Goal: Transaction & Acquisition: Purchase product/service

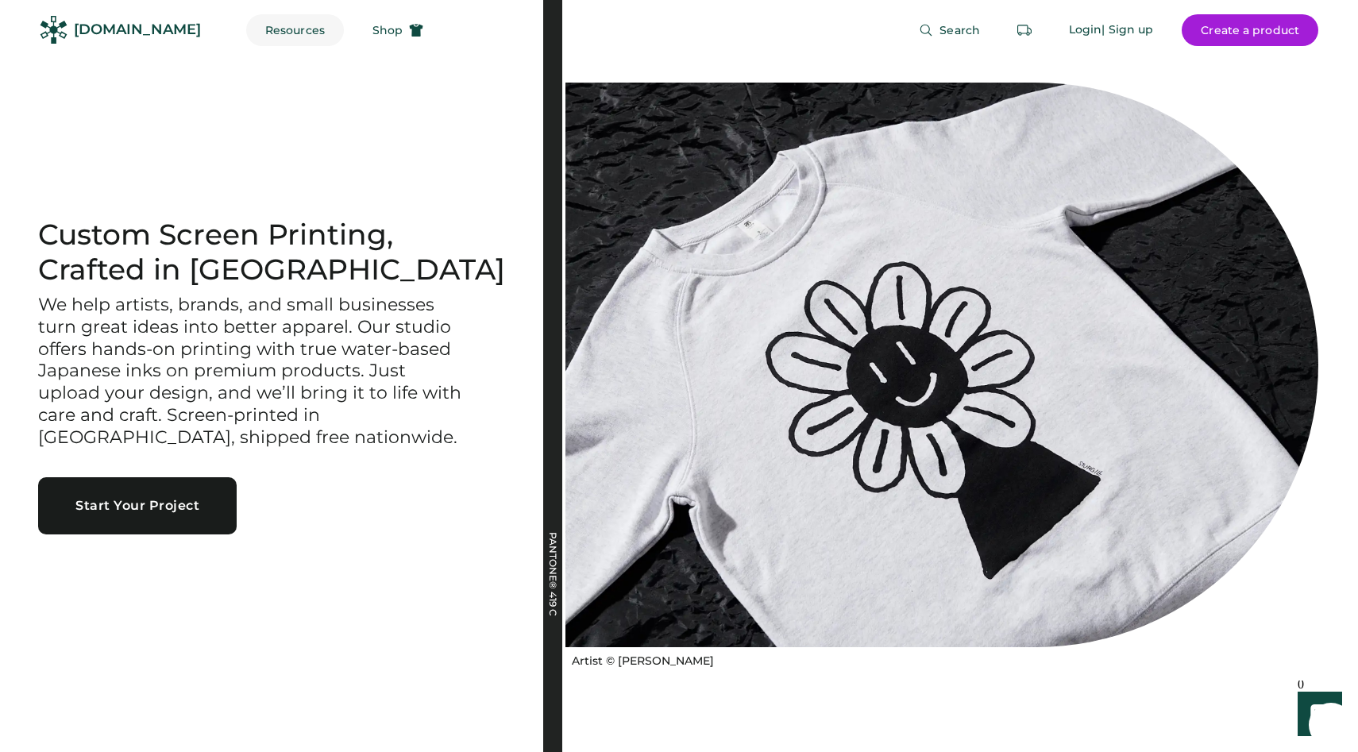
click at [256, 25] on button "Resources" at bounding box center [295, 30] width 98 height 32
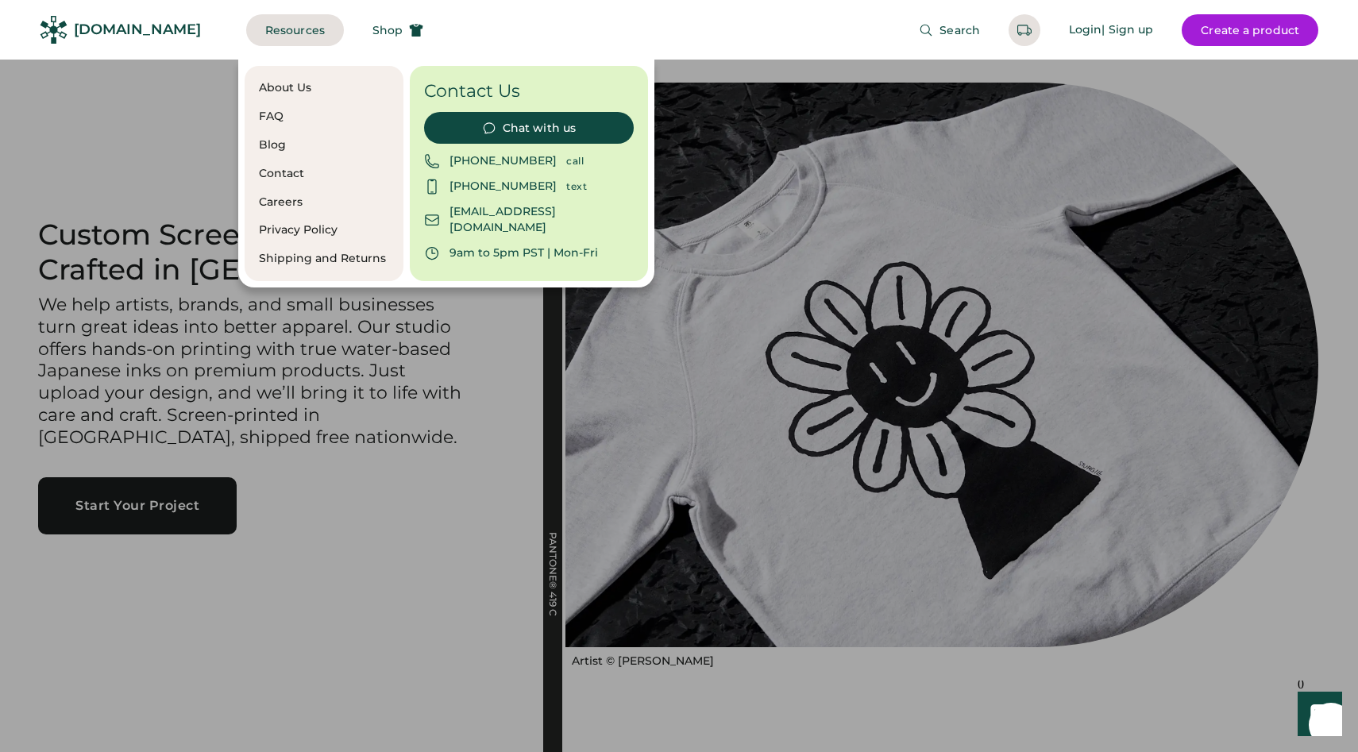
click at [193, 105] on div at bounding box center [679, 376] width 1358 height 752
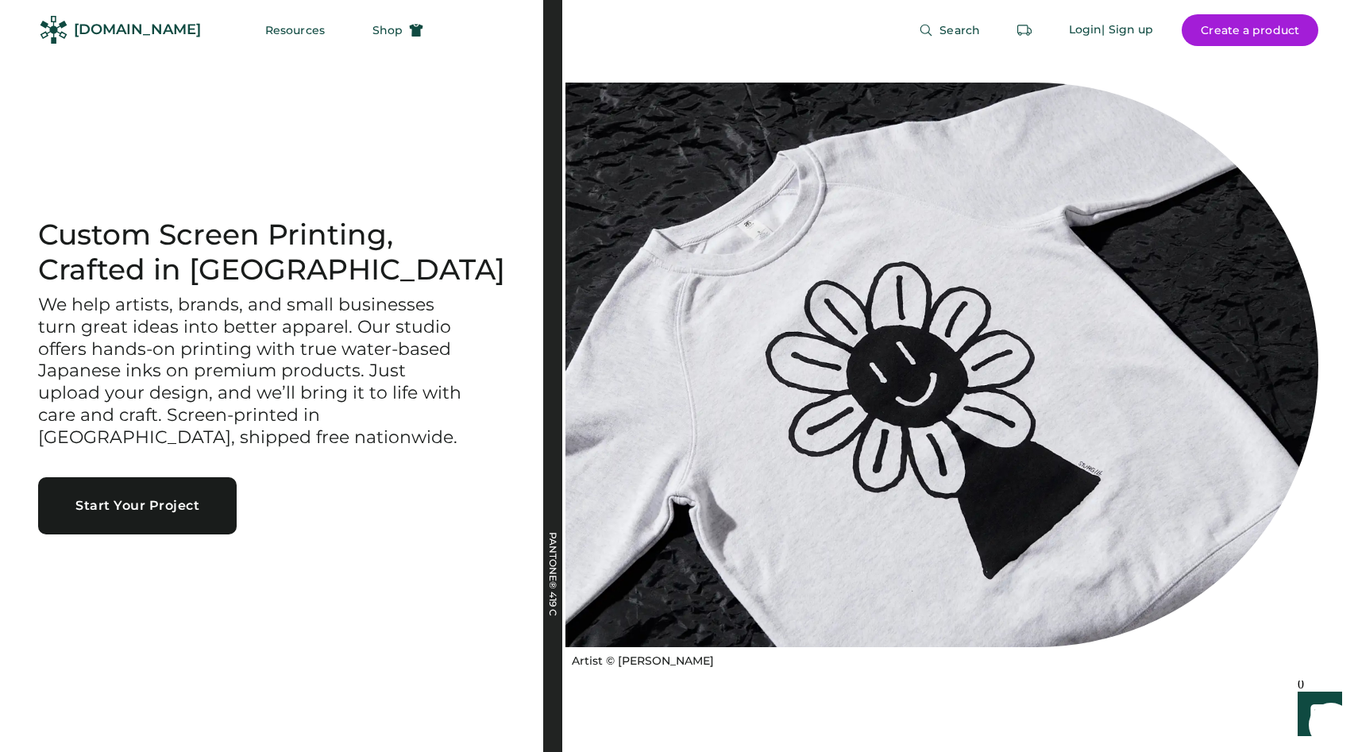
drag, startPoint x: 325, startPoint y: 115, endPoint x: 253, endPoint y: -50, distance: 180.4
click at [253, 0] on html "Custom Screen Printing, Crafted in Portland We help artists, brands, and small …" at bounding box center [679, 376] width 1358 height 752
click at [253, 21] on button "Resources" at bounding box center [295, 30] width 98 height 32
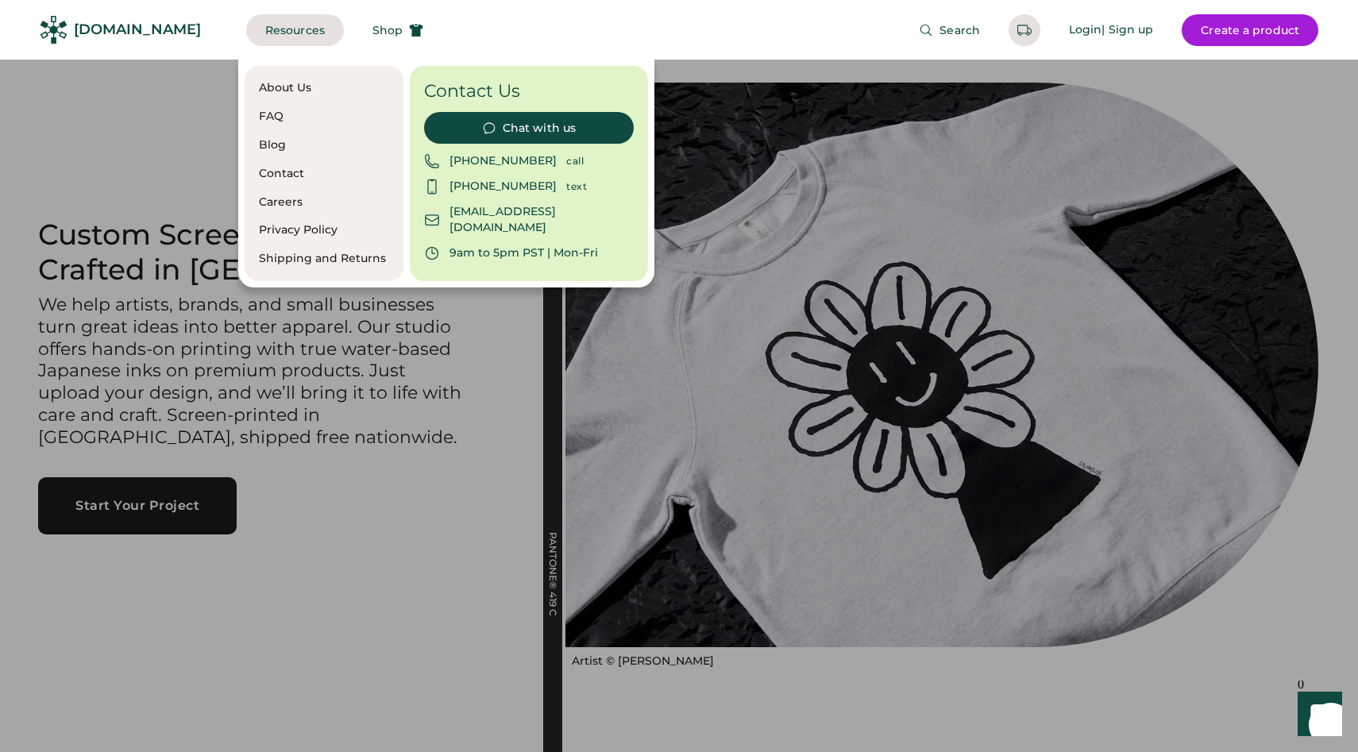
click at [266, 87] on div "About Us" at bounding box center [324, 88] width 130 height 16
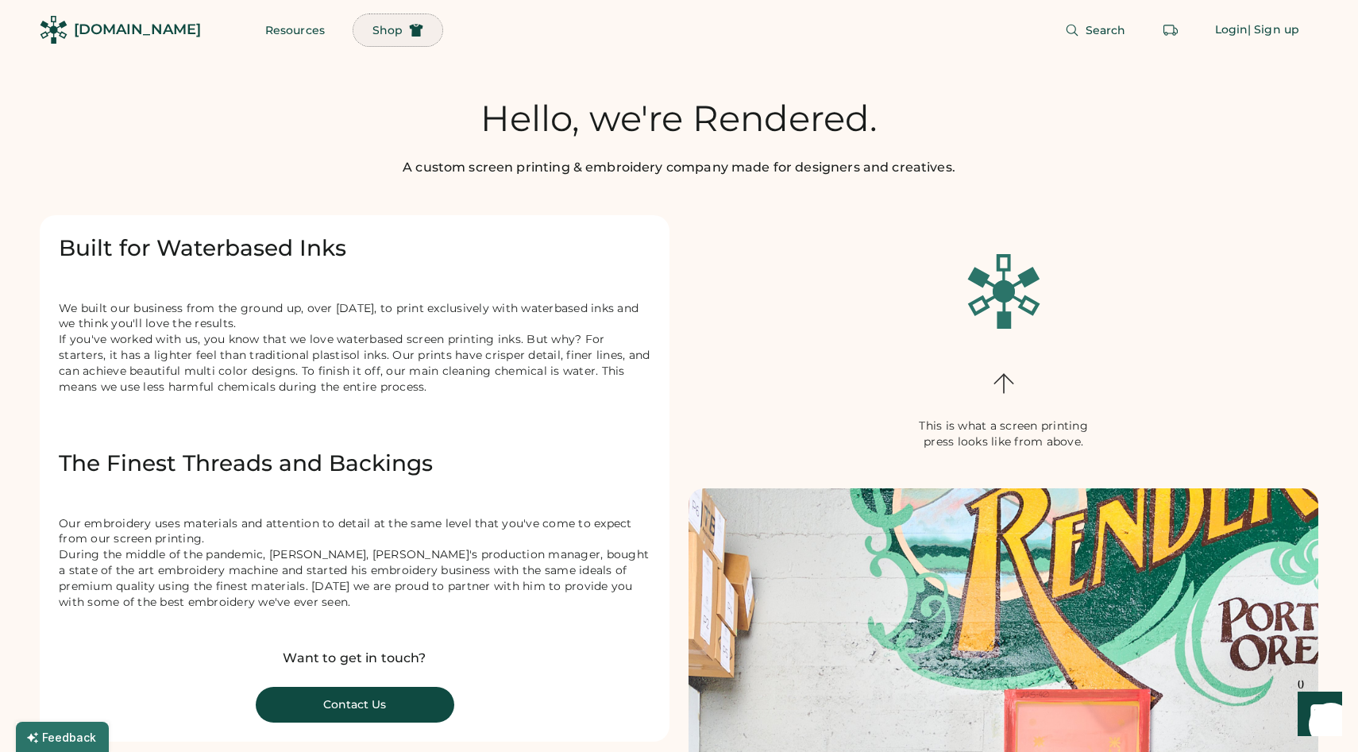
click at [373, 25] on span "Shop" at bounding box center [388, 30] width 30 height 11
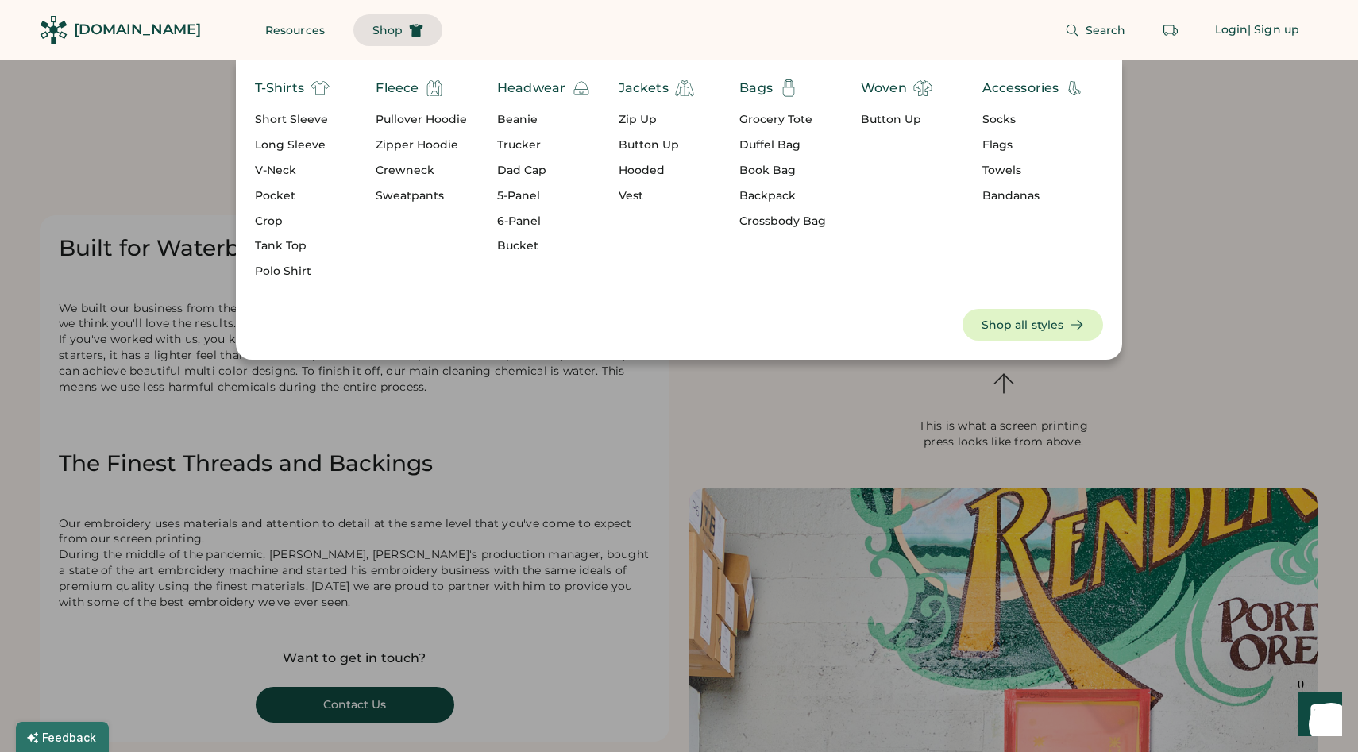
click at [1008, 121] on div "Socks" at bounding box center [1034, 120] width 102 height 16
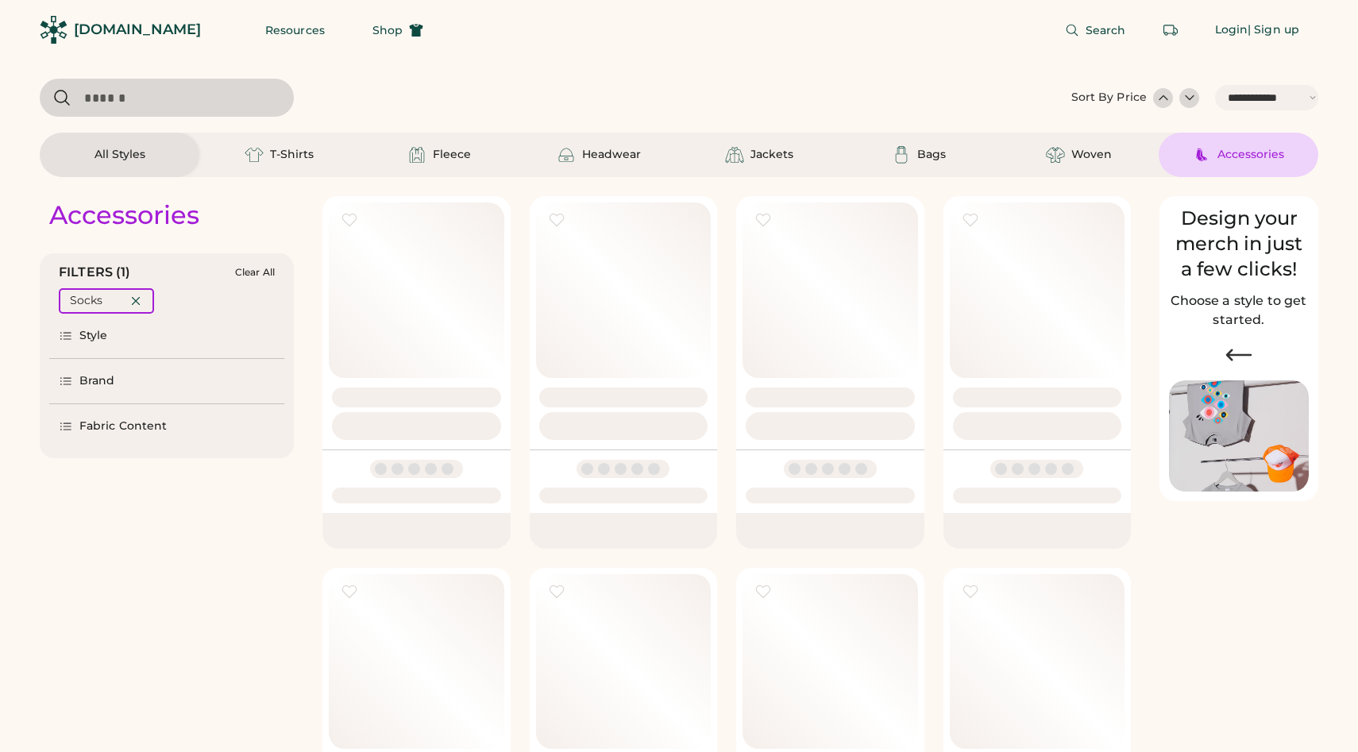
select select "*****"
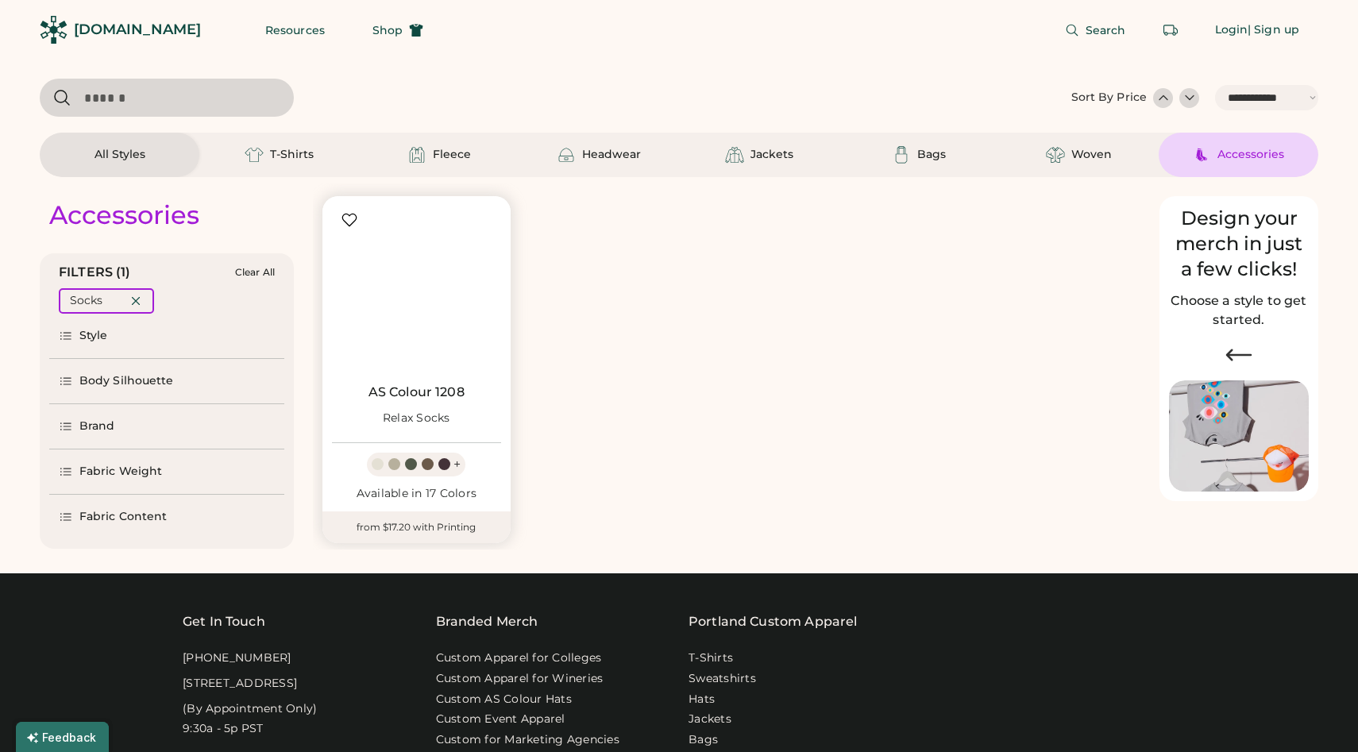
scroll to position [8, 0]
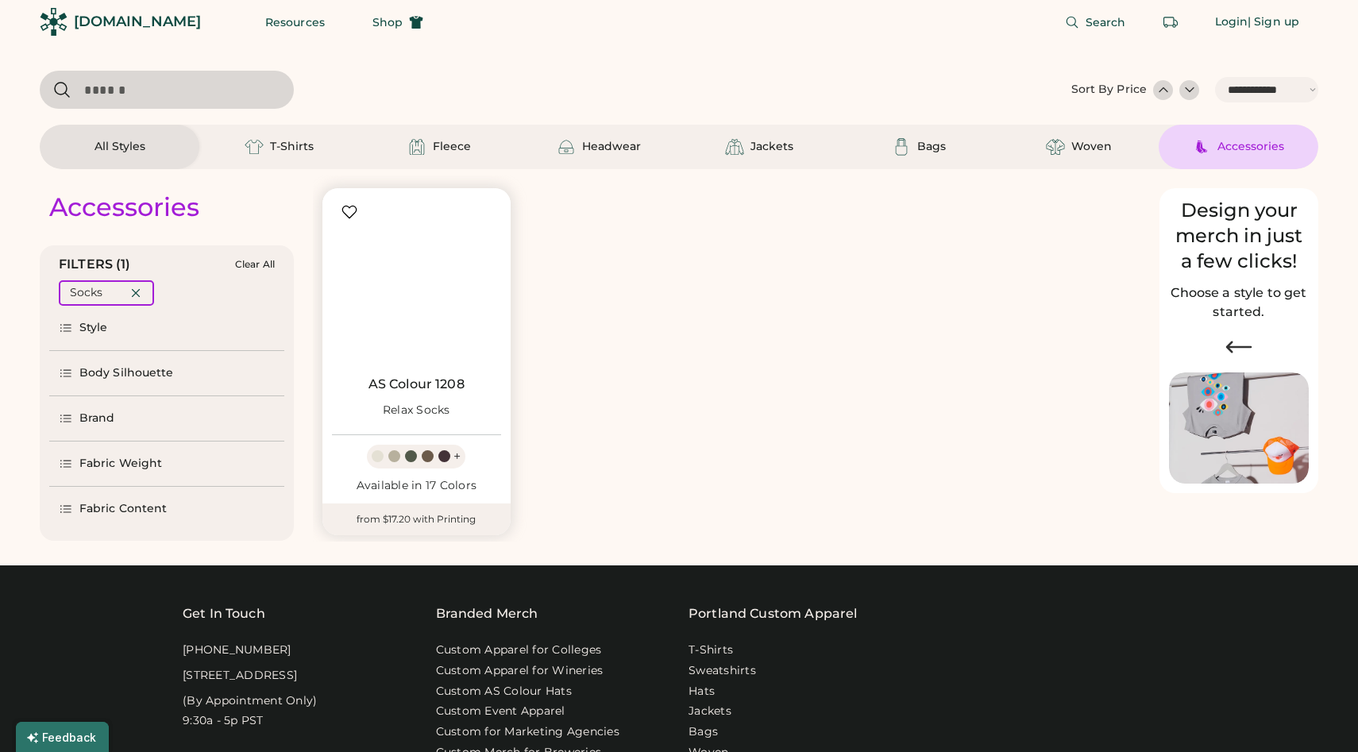
select select "*****"
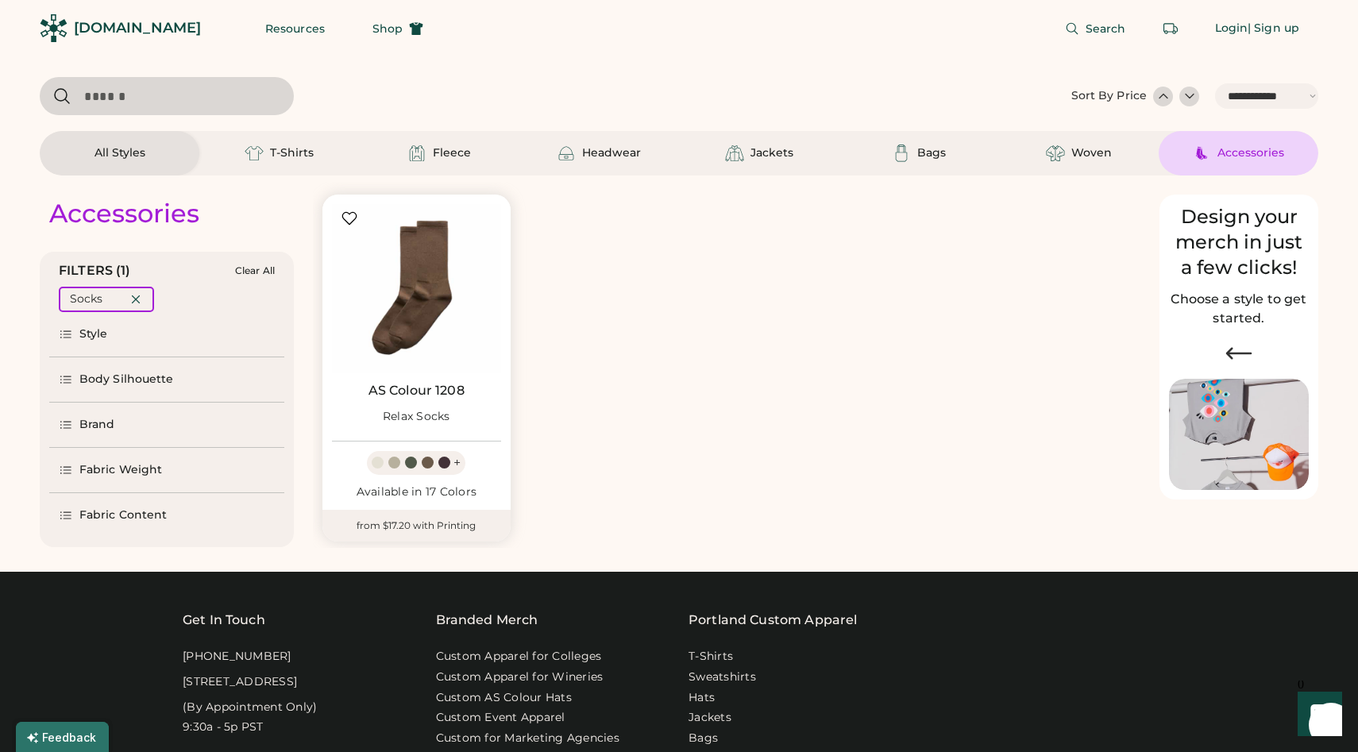
scroll to position [1, 0]
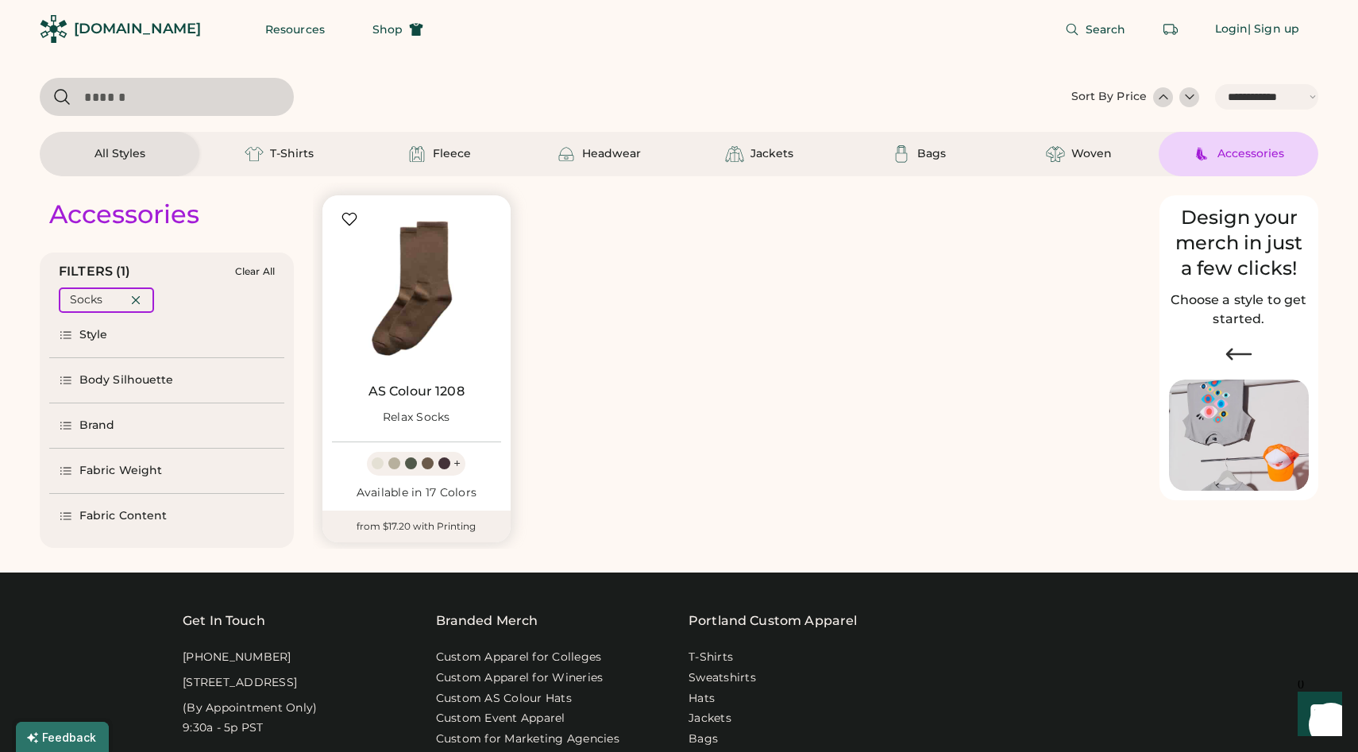
click at [412, 308] on img at bounding box center [416, 289] width 169 height 169
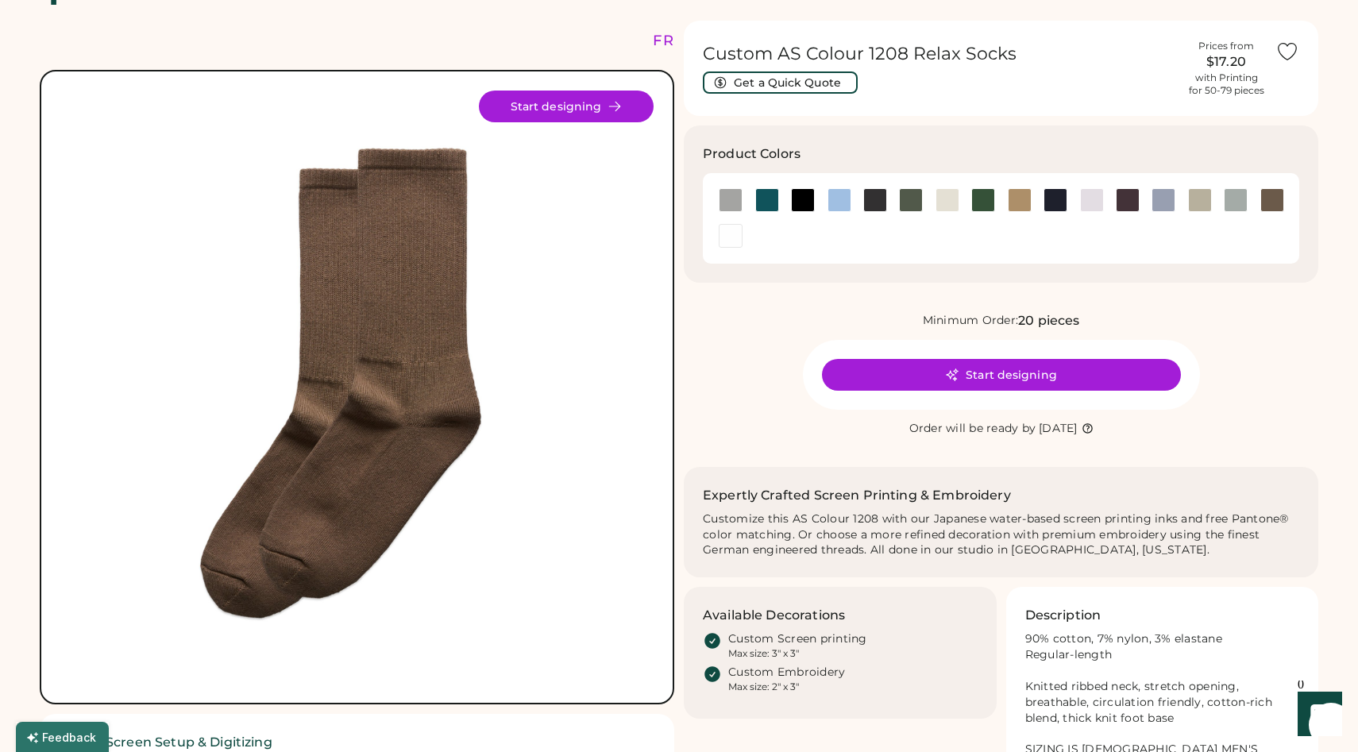
scroll to position [41, 0]
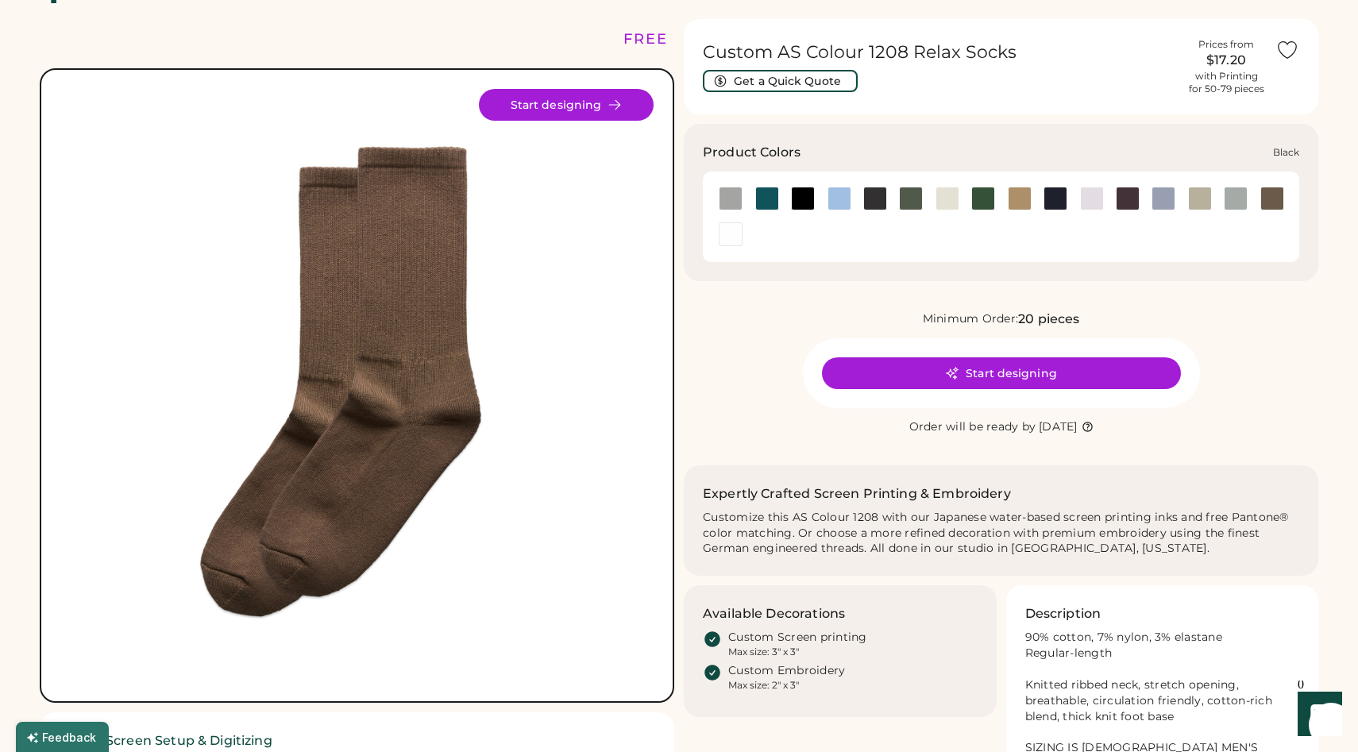
click at [801, 201] on div at bounding box center [803, 199] width 24 height 24
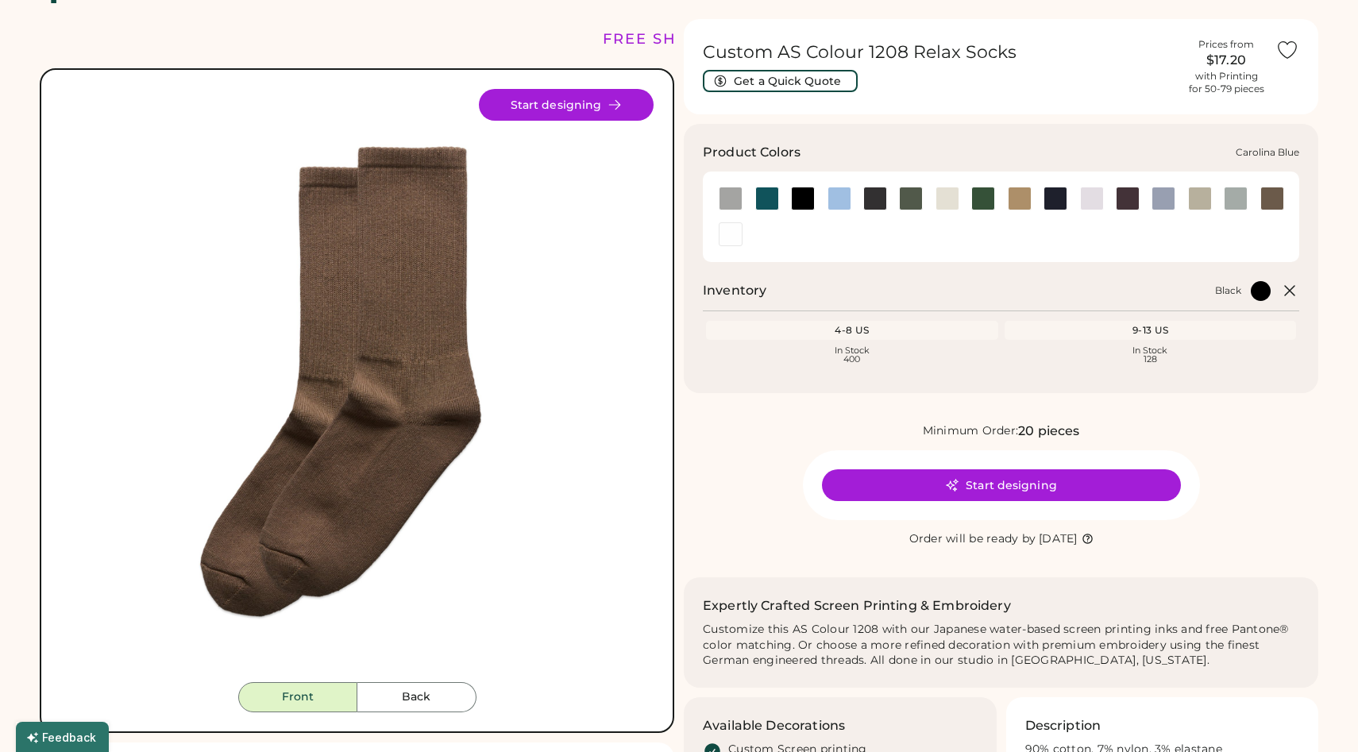
click at [832, 196] on div at bounding box center [840, 199] width 24 height 24
click at [847, 195] on div at bounding box center [840, 199] width 24 height 24
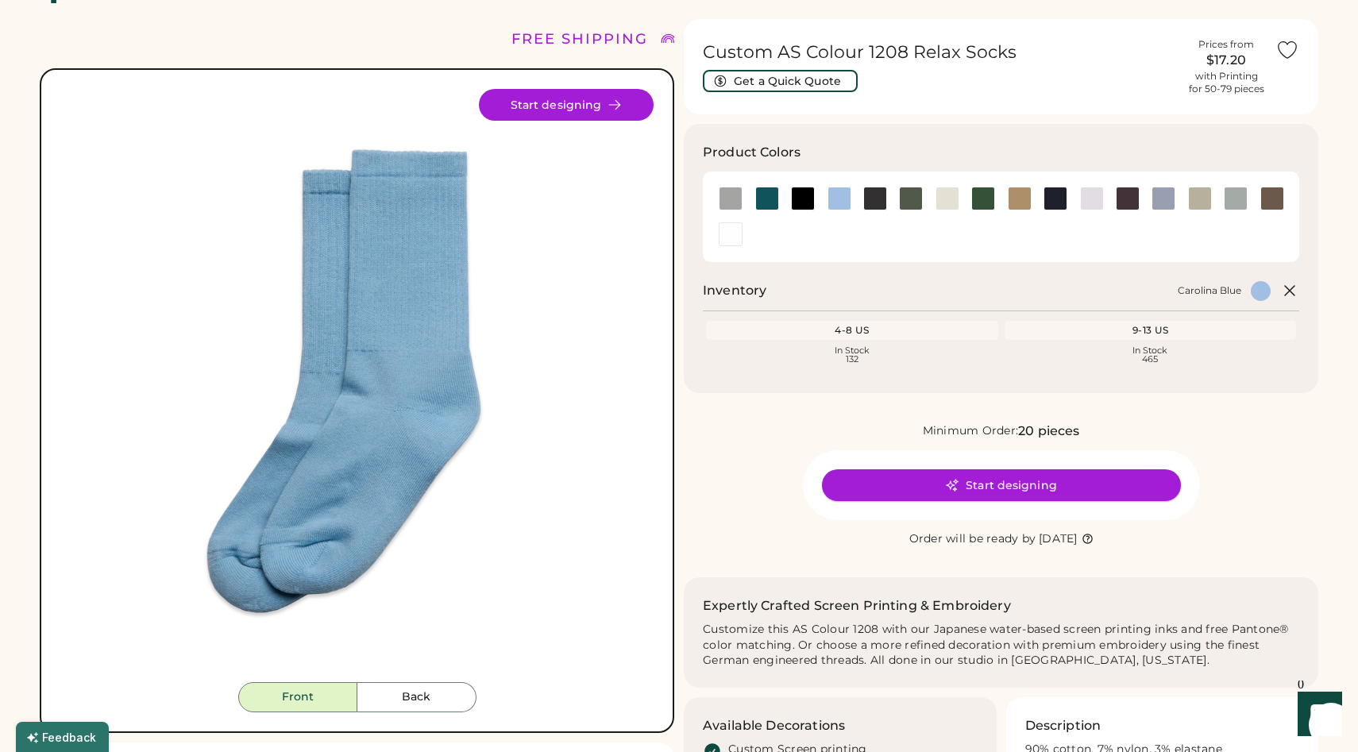
click at [964, 486] on button "Start designing" at bounding box center [1001, 485] width 359 height 32
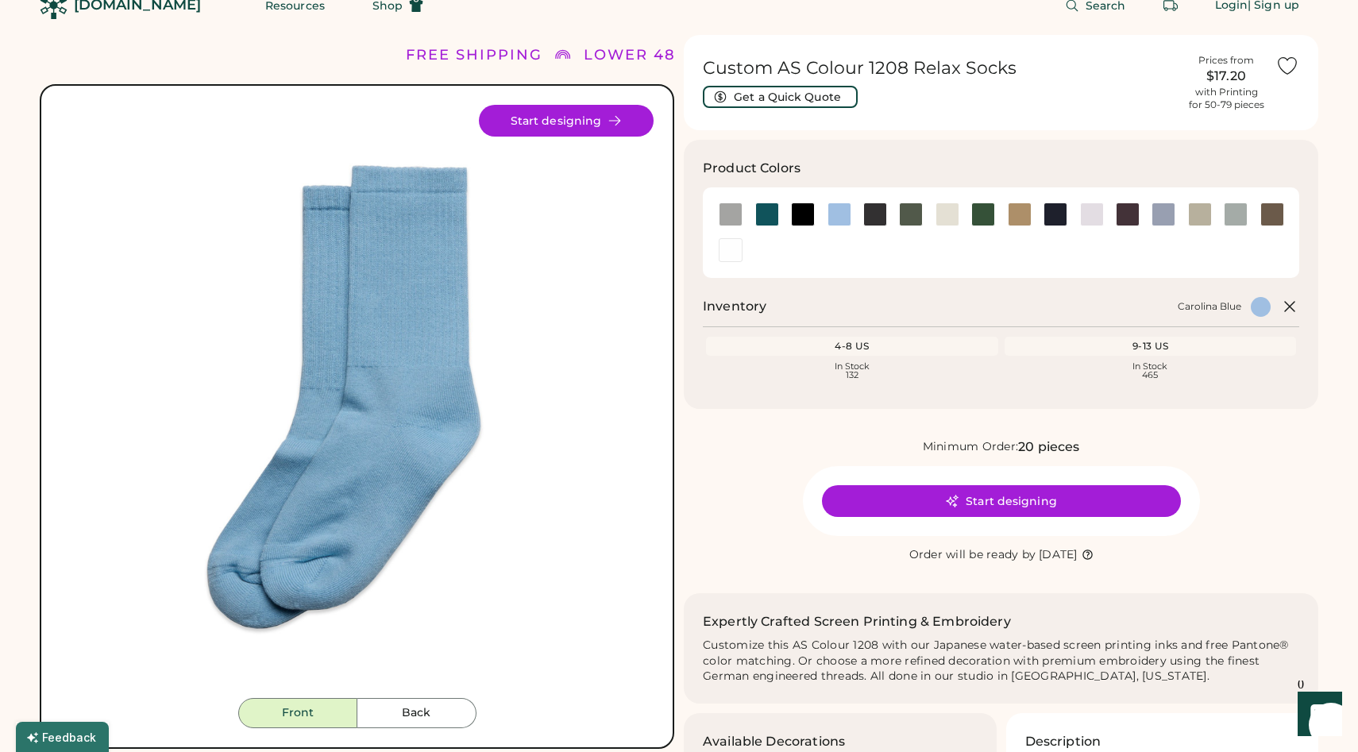
scroll to position [21, 0]
